Goal: Task Accomplishment & Management: Complete application form

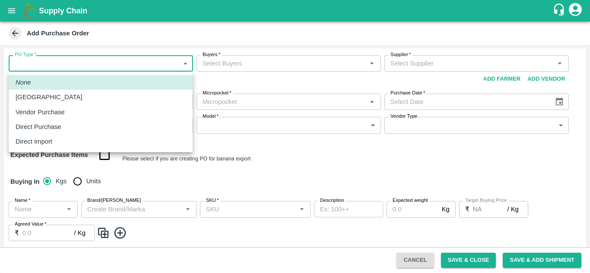
click at [131, 68] on body "Supply Chain Add Purchase Order PO Type   * ​ PO Type Buyers   * Buyers   * Sup…" at bounding box center [295, 136] width 590 height 273
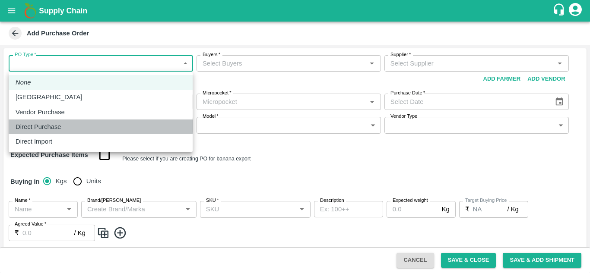
click at [99, 130] on div "Direct Purchase" at bounding box center [101, 126] width 170 height 9
type input "3"
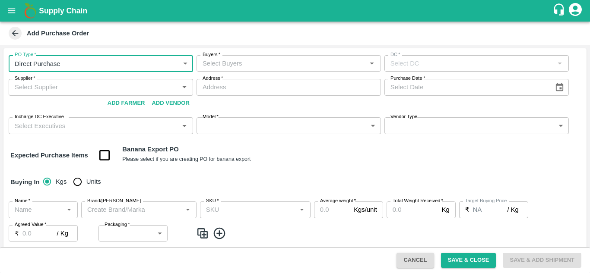
click at [272, 65] on input "Buyers   *" at bounding box center [281, 63] width 165 height 11
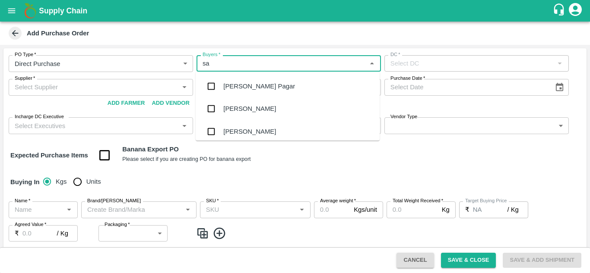
type input "sac"
click at [269, 86] on div "[PERSON_NAME]" at bounding box center [288, 86] width 184 height 22
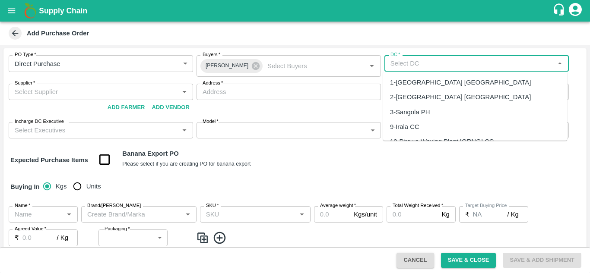
click at [421, 67] on input "DC   *" at bounding box center [469, 63] width 165 height 11
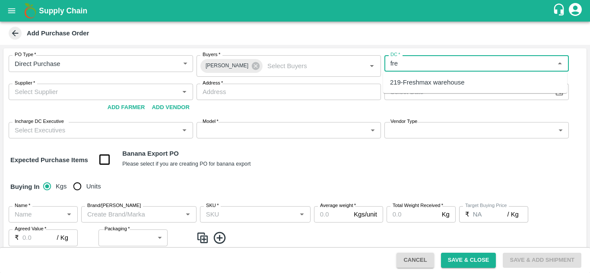
click at [428, 84] on div "219-Freshmax warehouse" at bounding box center [427, 82] width 74 height 9
type input "219-Freshmax warehouse"
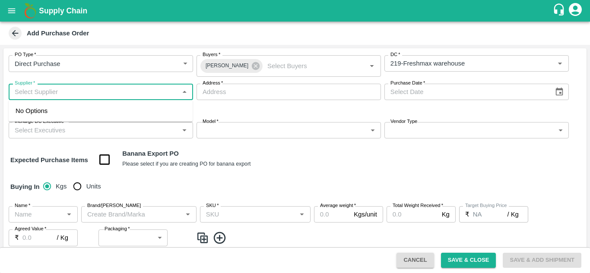
click at [121, 96] on input "Supplier   *" at bounding box center [93, 91] width 165 height 11
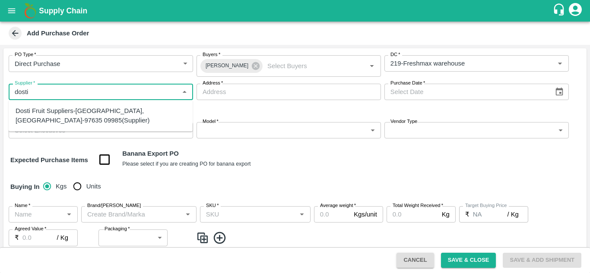
click at [111, 112] on div "Dosti Fruit Suppliers-Sangola, Solapur-97635 09985(Supplier)" at bounding box center [101, 115] width 170 height 19
type input "Dosti Fruit Suppliers-Sangola, Solapur-97635 09985(Supplier)"
type input "Sangola, Solapur, Sangola, Maharashtra"
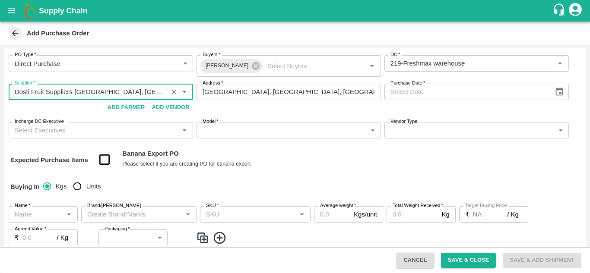
type input "Dosti Fruit Suppliers-Sangola, Solapur-97635 09985(Supplier)"
type input "DD/MM/YYYY"
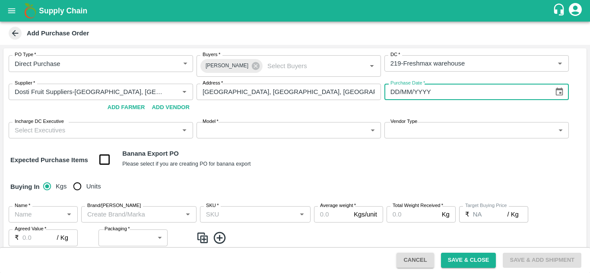
click at [435, 94] on input "DD/MM/YYYY" at bounding box center [466, 92] width 164 height 16
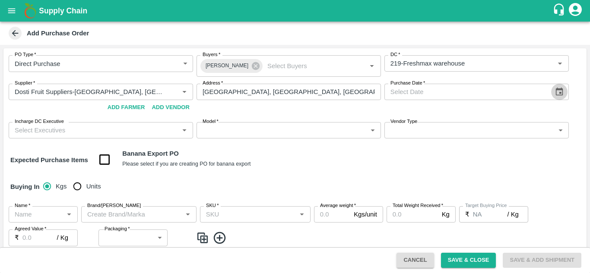
click at [559, 88] on icon "Choose date" at bounding box center [558, 91] width 9 height 9
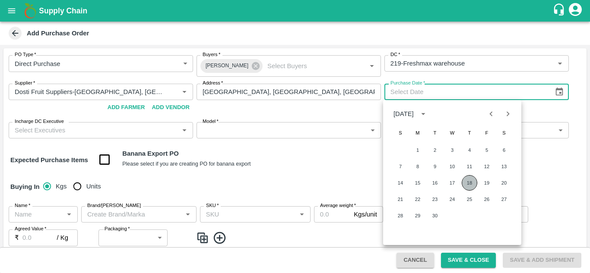
click at [466, 183] on button "18" at bounding box center [469, 183] width 16 height 16
type input "18/09/2025"
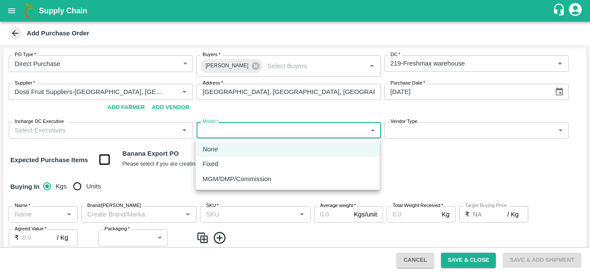
click at [237, 129] on body "Supply Chain Add Purchase Order PO Type   * Direct Purchase 3 PO Type Buyers   …" at bounding box center [295, 136] width 590 height 273
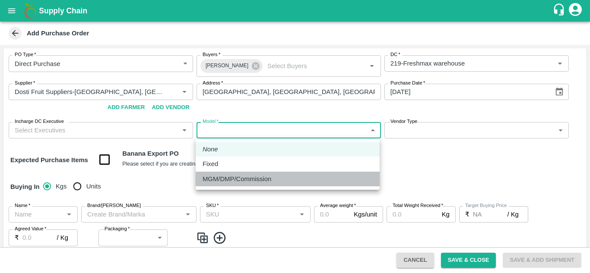
click at [230, 183] on p "MGM/DMP/Commission" at bounding box center [236, 178] width 69 height 9
type input "Commision"
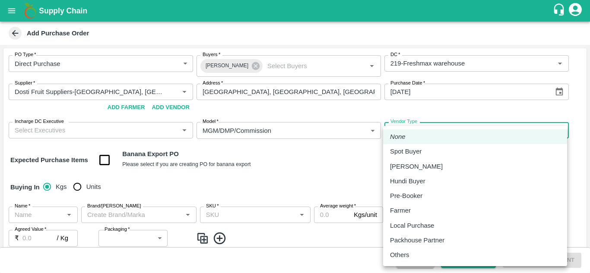
click at [433, 132] on body "Supply Chain Add Purchase Order PO Type   * Direct Purchase 3 PO Type Buyers   …" at bounding box center [295, 136] width 590 height 273
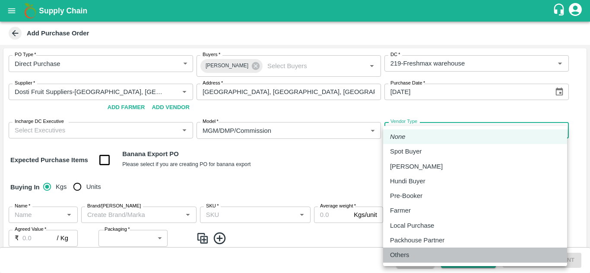
click at [413, 253] on div "Others" at bounding box center [402, 254] width 24 height 9
type input "OTHER"
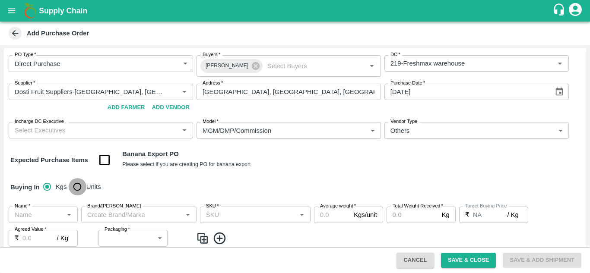
click at [79, 186] on input "Units" at bounding box center [77, 186] width 17 height 17
radio input "true"
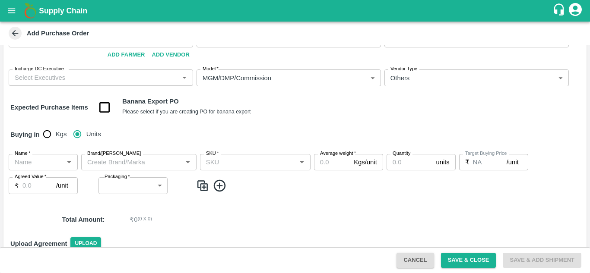
scroll to position [55, 0]
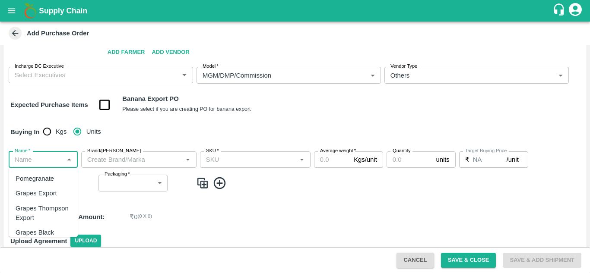
click at [29, 158] on input "Name   *" at bounding box center [36, 159] width 50 height 11
click at [36, 204] on div "Pomegranate Export" at bounding box center [43, 198] width 55 height 19
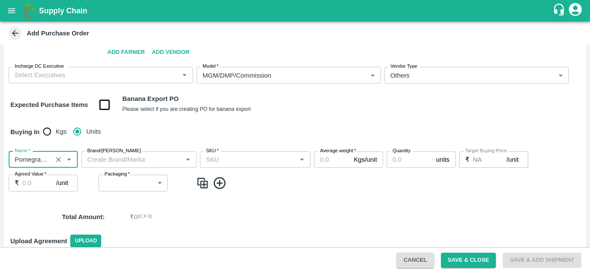
type input "Pomegranate Export"
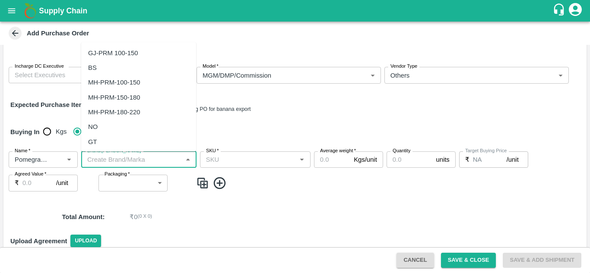
click at [150, 158] on input "Brand/Marka" at bounding box center [132, 159] width 96 height 11
click at [137, 143] on div "FARM CANDY" at bounding box center [138, 142] width 115 height 15
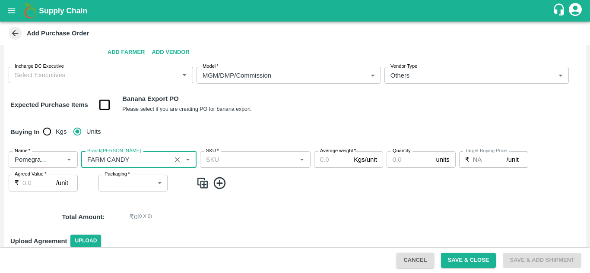
type input "FARM CANDY"
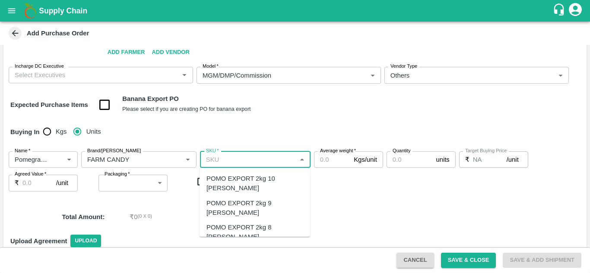
click at [253, 158] on input "SKU   *" at bounding box center [247, 159] width 91 height 11
click at [260, 196] on div "POMO EXPORT 2kg 9 DANA" at bounding box center [254, 208] width 111 height 25
type input "POMO EXPORT 2kg 9 DANA"
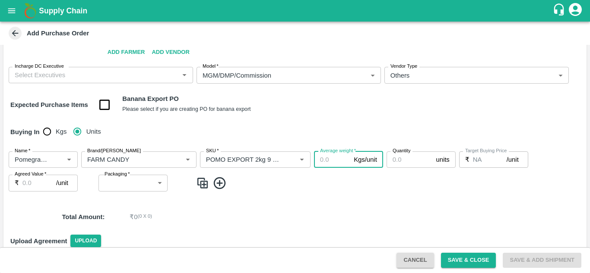
click at [328, 164] on input "Average weight   *" at bounding box center [332, 160] width 36 height 16
type input "1.7"
click at [409, 165] on input "Quantity" at bounding box center [409, 160] width 46 height 16
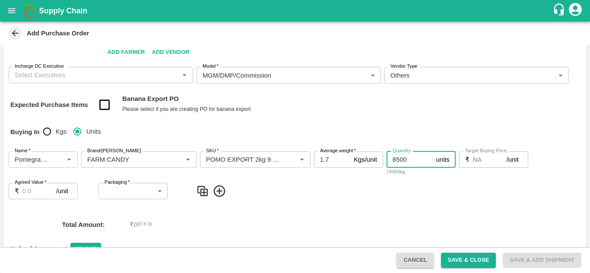
type input "8500"
click at [452, 190] on span at bounding box center [389, 191] width 387 height 14
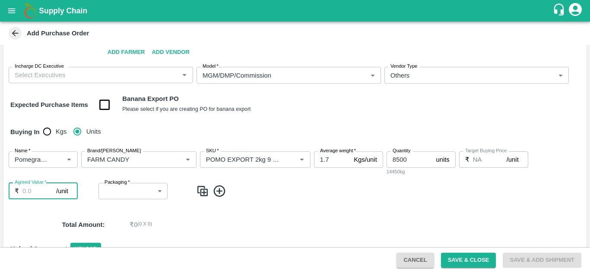
click at [33, 186] on input "Agreed Value   *" at bounding box center [39, 191] width 34 height 16
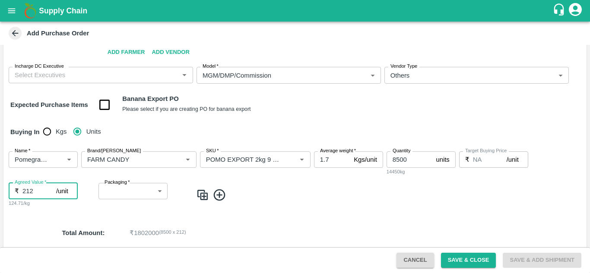
type input "212"
click at [117, 186] on label "Packaging   *" at bounding box center [116, 182] width 25 height 7
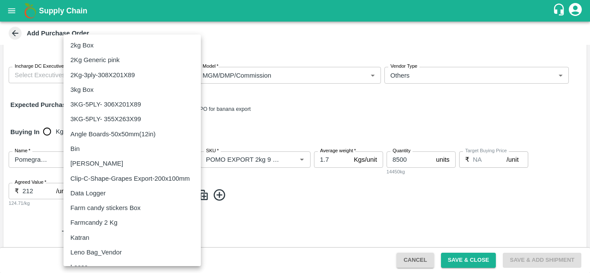
click at [126, 190] on body "Supply Chain Add Purchase Order PO Type   * Direct Purchase 3 PO Type Buyers   …" at bounding box center [295, 136] width 590 height 273
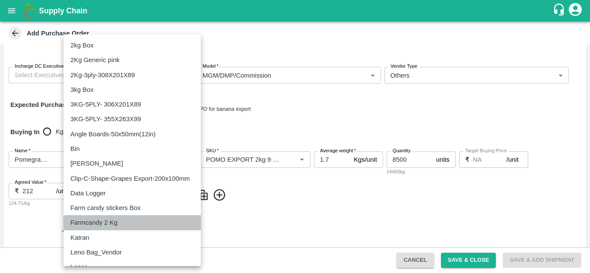
click at [139, 224] on div "Farmcandy 2 Kg" at bounding box center [131, 222] width 123 height 9
type input "477"
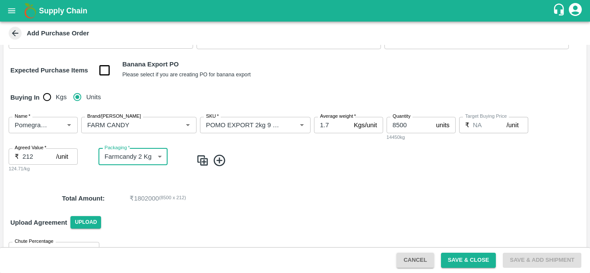
scroll to position [88, 0]
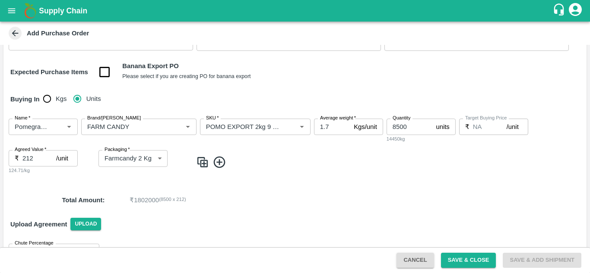
click at [237, 229] on div "Upload Agreement Upload" at bounding box center [294, 224] width 583 height 25
click at [464, 258] on button "Save & Close" at bounding box center [468, 260] width 55 height 15
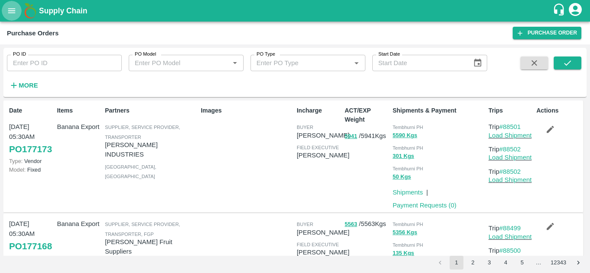
click at [11, 12] on icon "open drawer" at bounding box center [11, 10] width 9 height 9
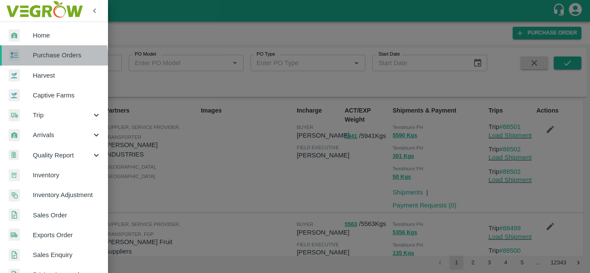
click at [41, 59] on span "Purchase Orders" at bounding box center [67, 55] width 68 height 9
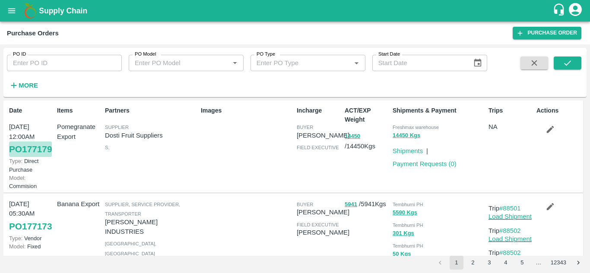
click at [16, 154] on link "PO 177179" at bounding box center [30, 150] width 43 height 16
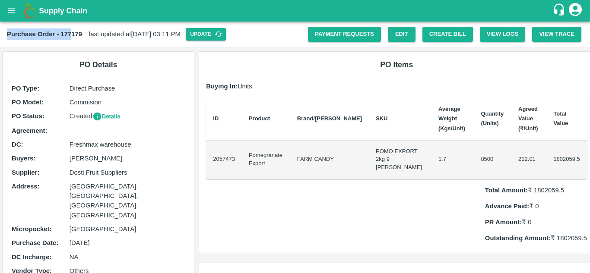
drag, startPoint x: 6, startPoint y: 32, endPoint x: 72, endPoint y: 28, distance: 65.8
click at [72, 28] on div "Purchase Order - 177179 last updated at 18 Sep 2025, 03:11 PM Update Payment Re…" at bounding box center [295, 34] width 590 height 25
click at [77, 32] on b "Purchase Order - 177179" at bounding box center [44, 34] width 75 height 7
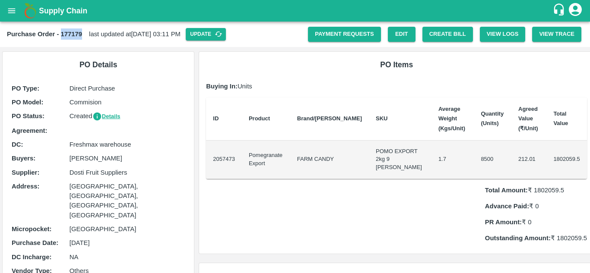
copy b "177179"
